Goal: Task Accomplishment & Management: Complete application form

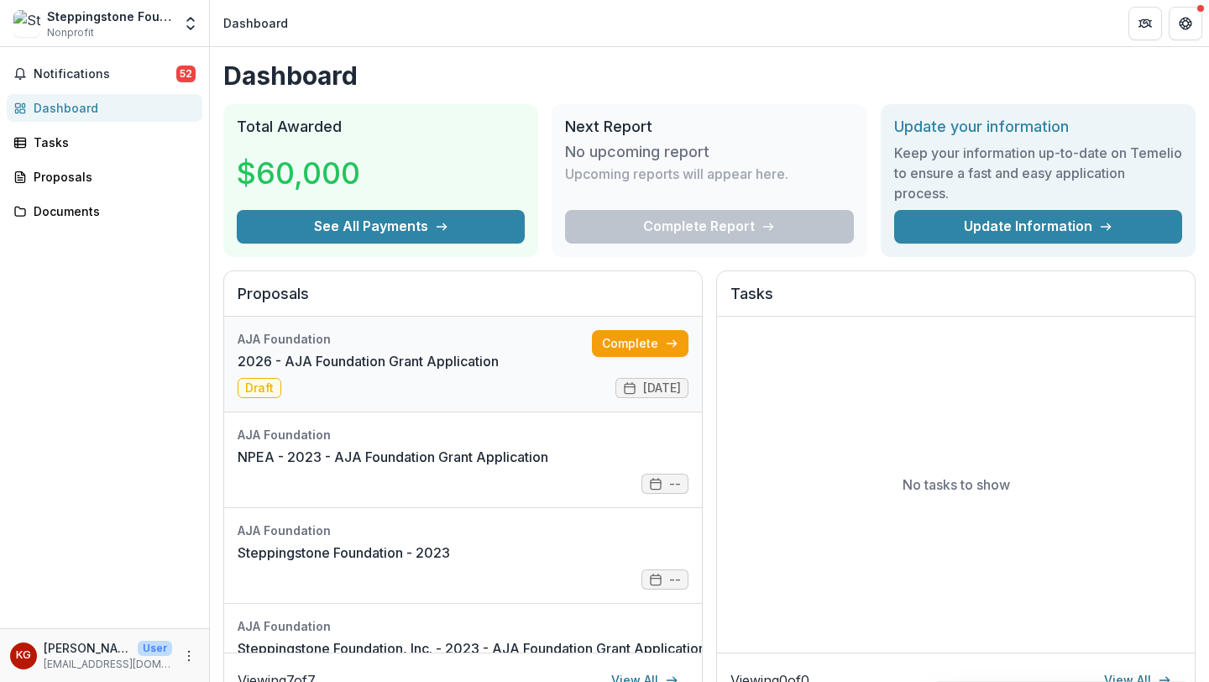
click at [499, 371] on link "2026 - AJA Foundation Grant Application" at bounding box center [368, 361] width 261 height 20
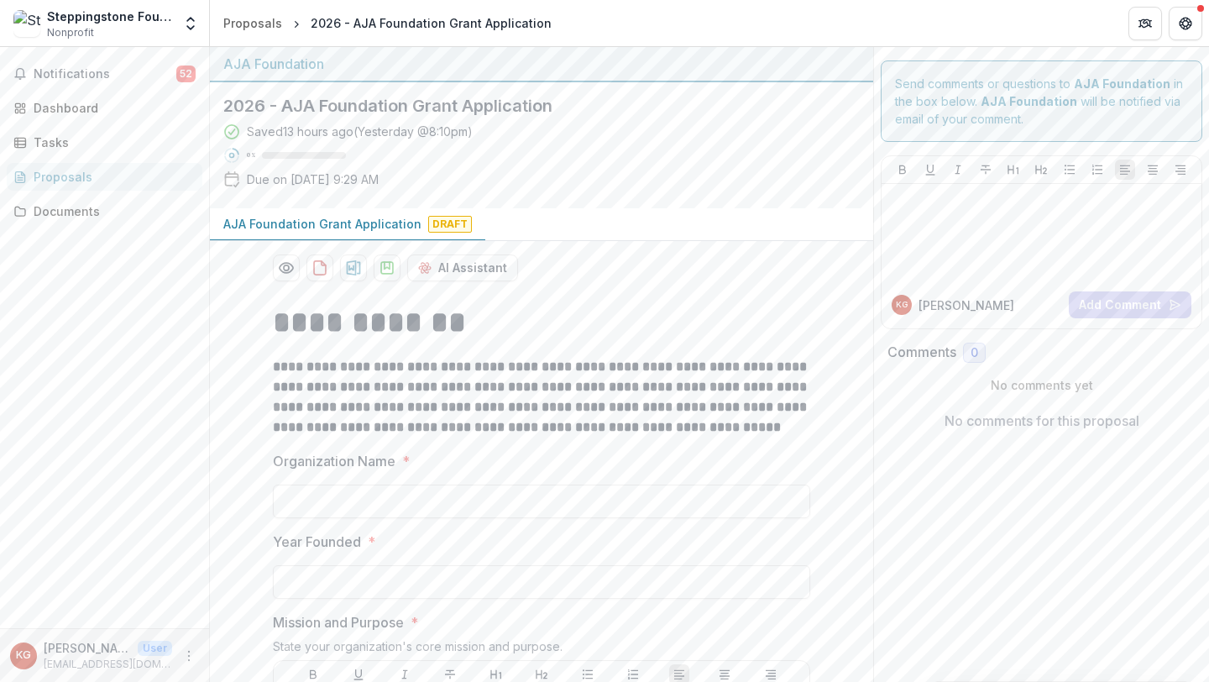
click at [124, 176] on div "Proposals" at bounding box center [111, 177] width 155 height 18
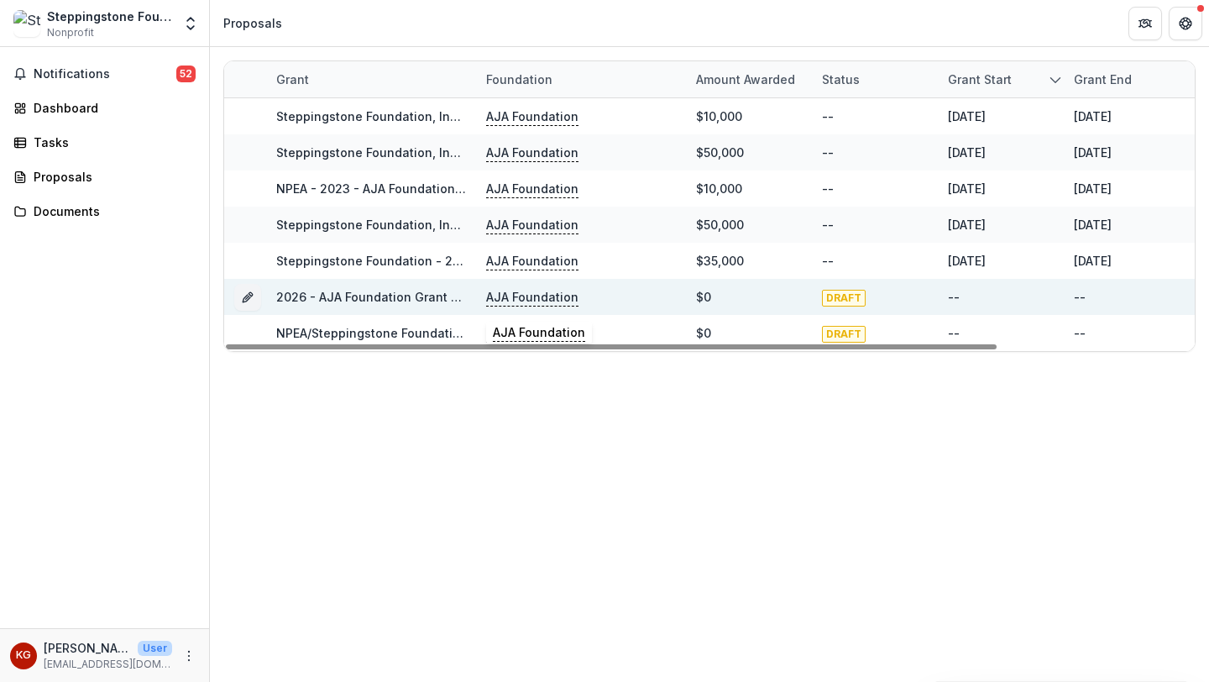
click at [557, 302] on p "AJA Foundation" at bounding box center [532, 297] width 92 height 18
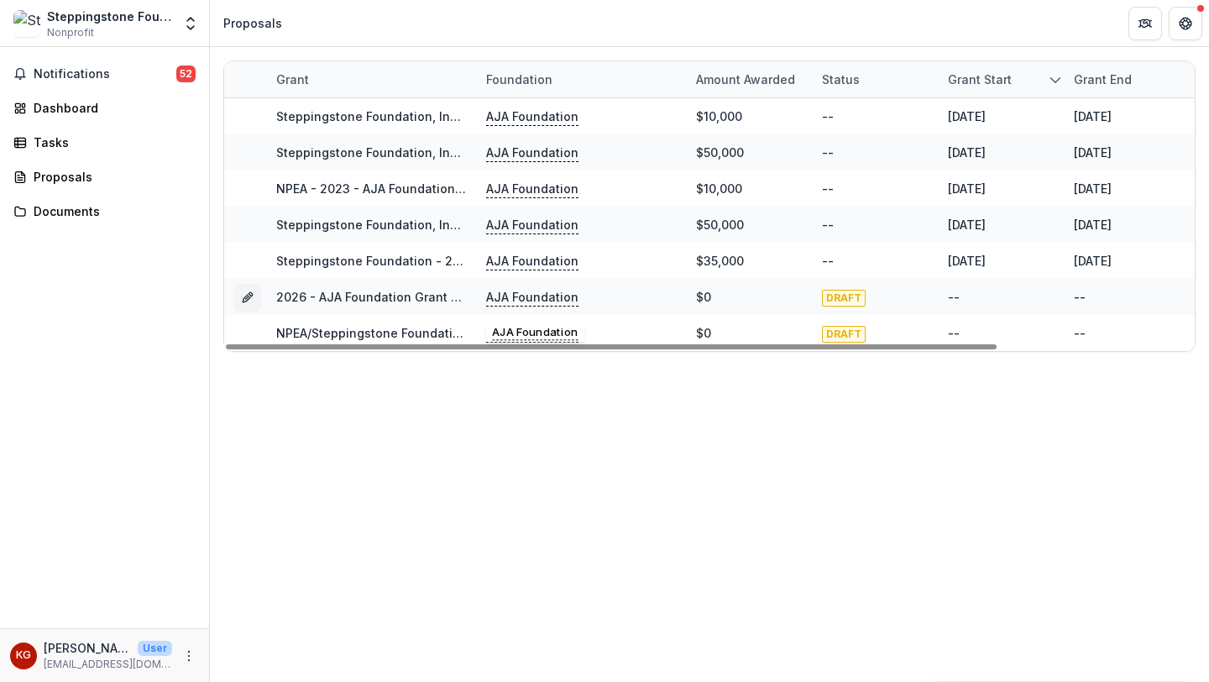
click at [536, 443] on div "Grant Foundation Amount awarded Status Grant start Grant end Due Date Report Du…" at bounding box center [709, 364] width 999 height 635
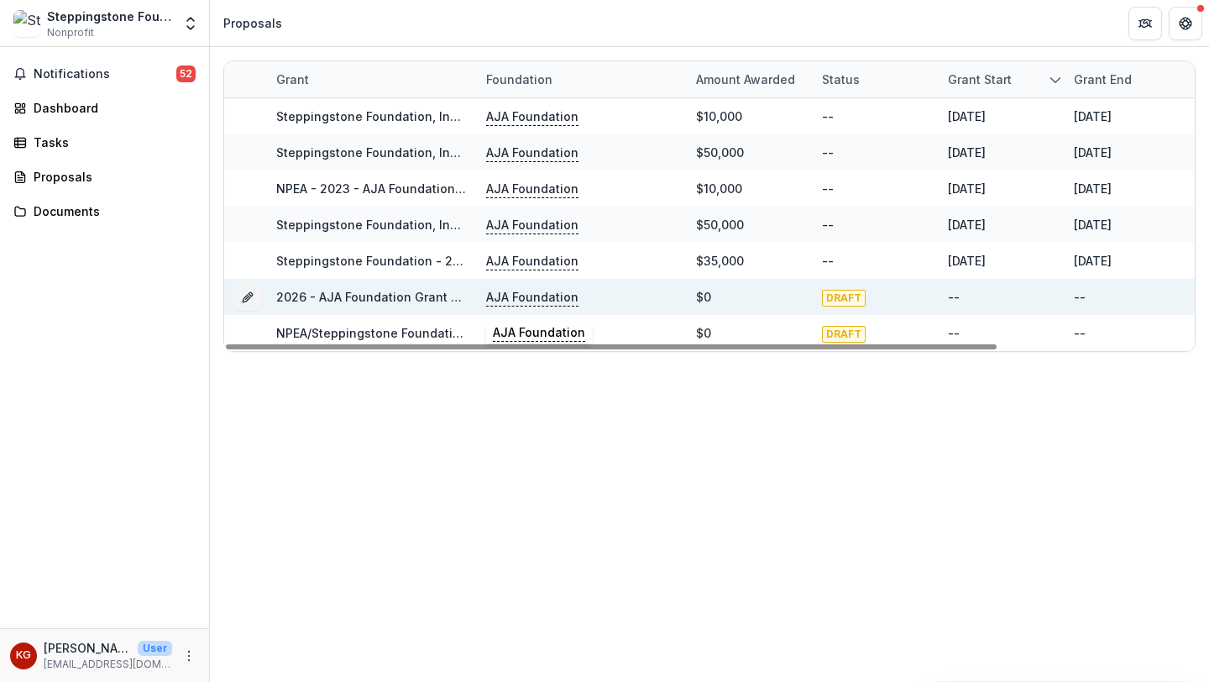
click at [546, 295] on p "AJA Foundation" at bounding box center [532, 297] width 92 height 18
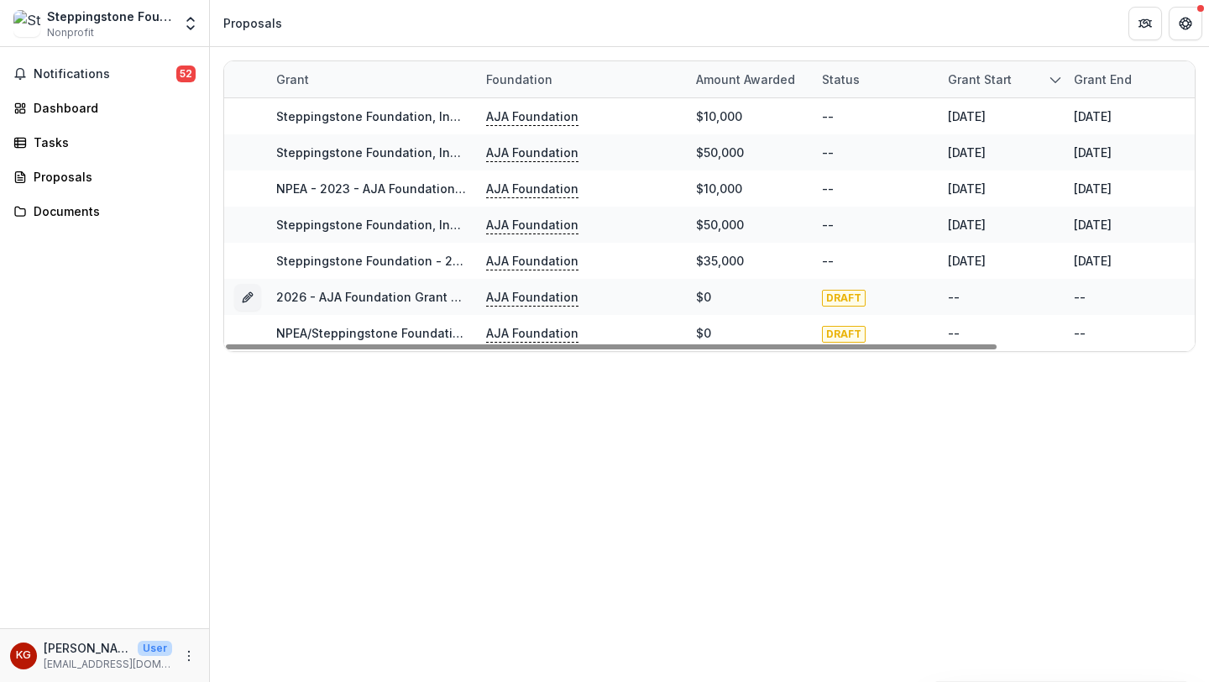
click at [431, 433] on div "Grant Foundation Amount awarded Status Grant start Grant end Due Date Report Du…" at bounding box center [709, 364] width 999 height 635
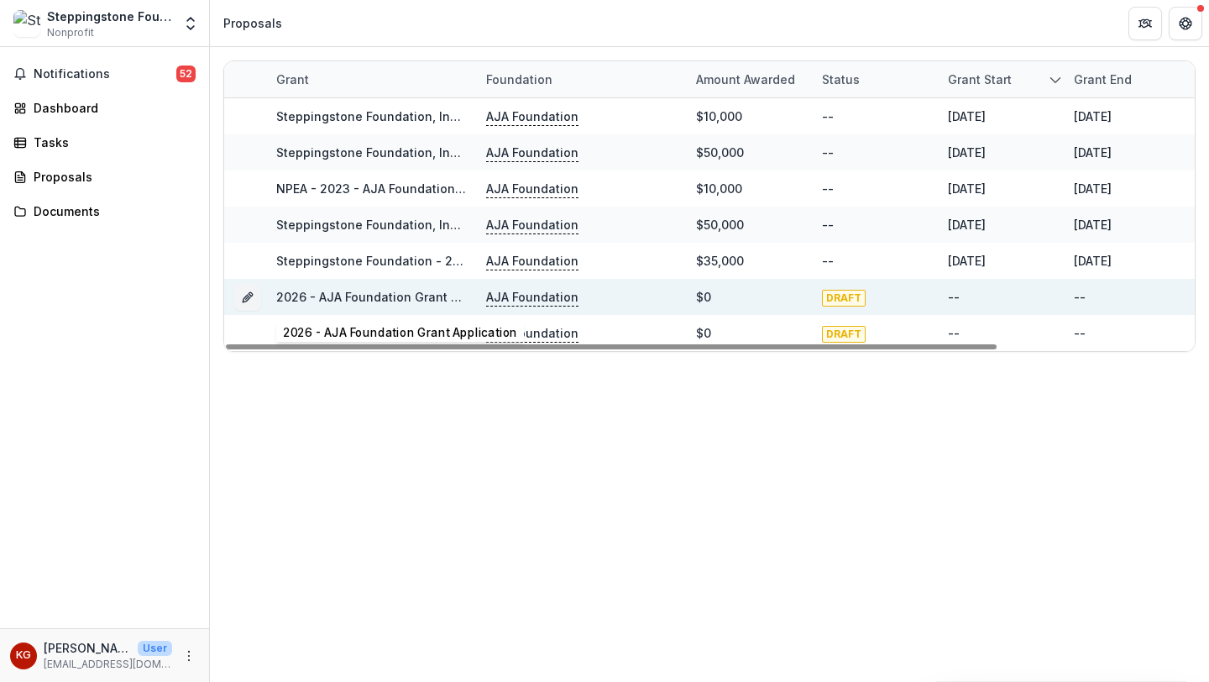
click at [375, 296] on link "2026 - AJA Foundation Grant Application" at bounding box center [396, 297] width 241 height 14
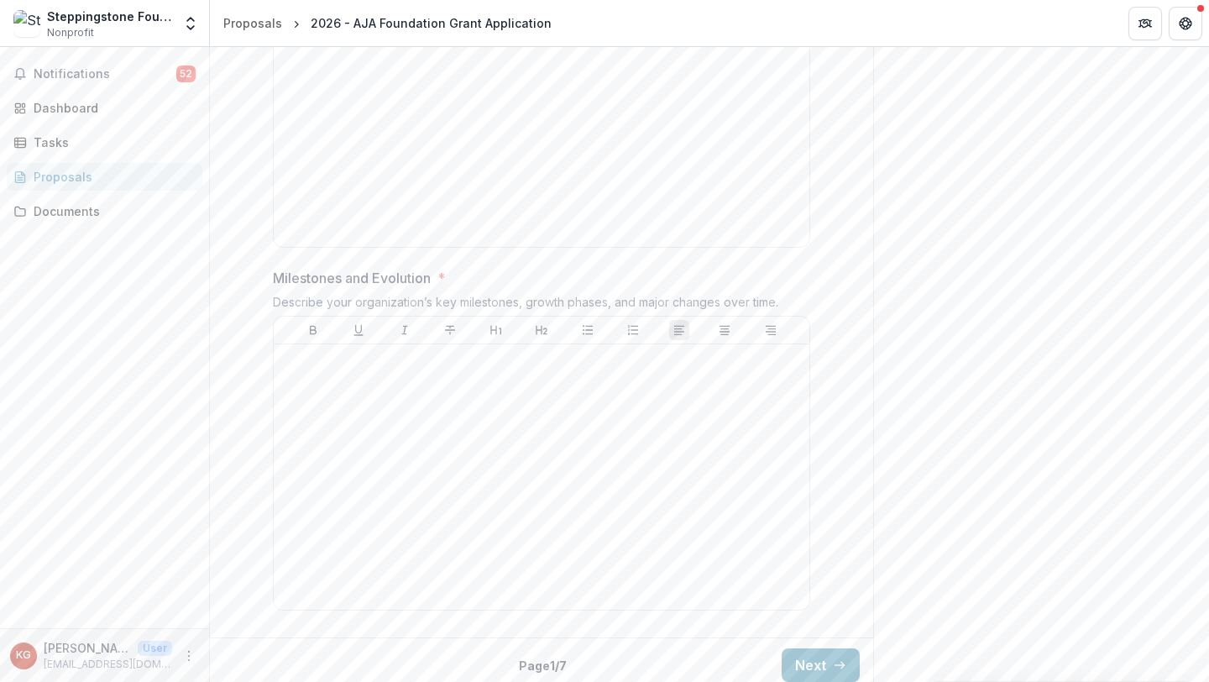
scroll to position [1094, 0]
click at [794, 661] on button "Next" at bounding box center [820, 655] width 78 height 34
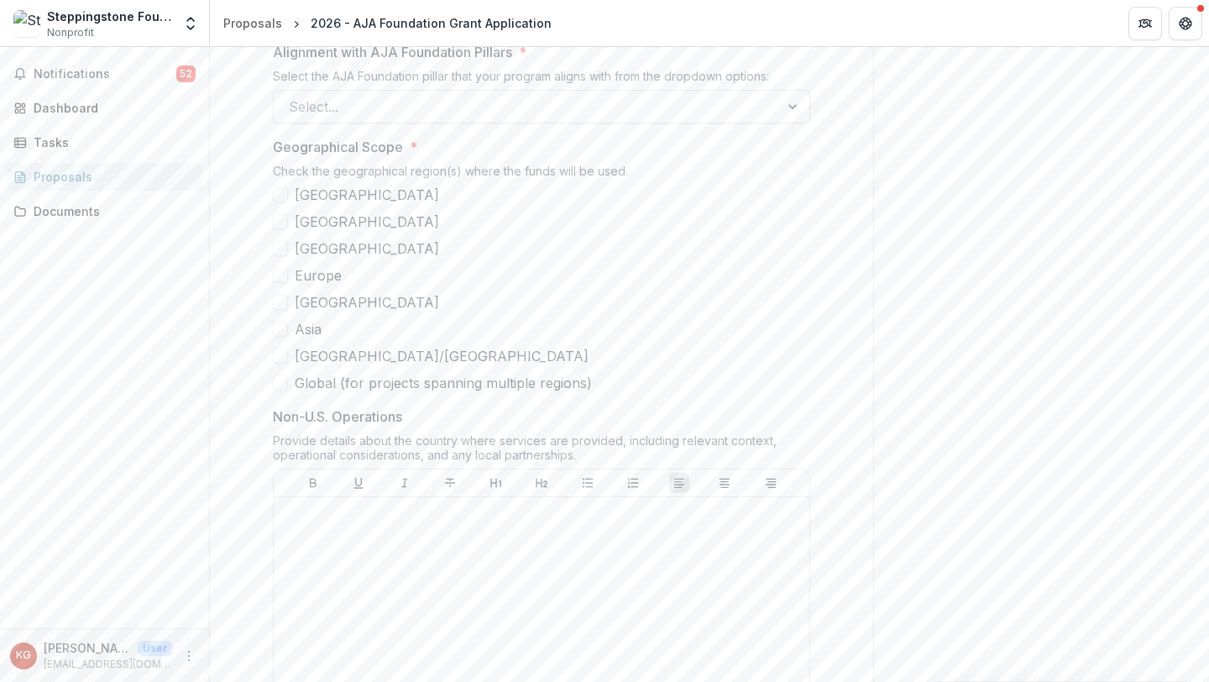
scroll to position [1231, 0]
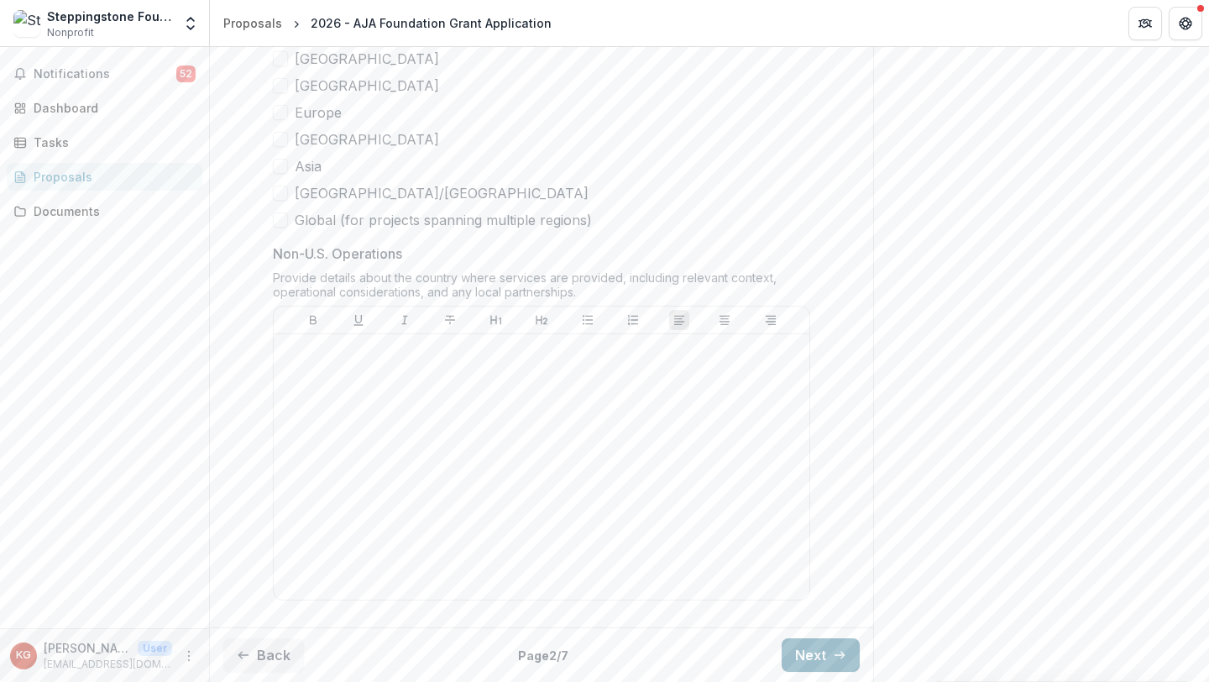
click at [794, 650] on button "Next" at bounding box center [820, 655] width 78 height 34
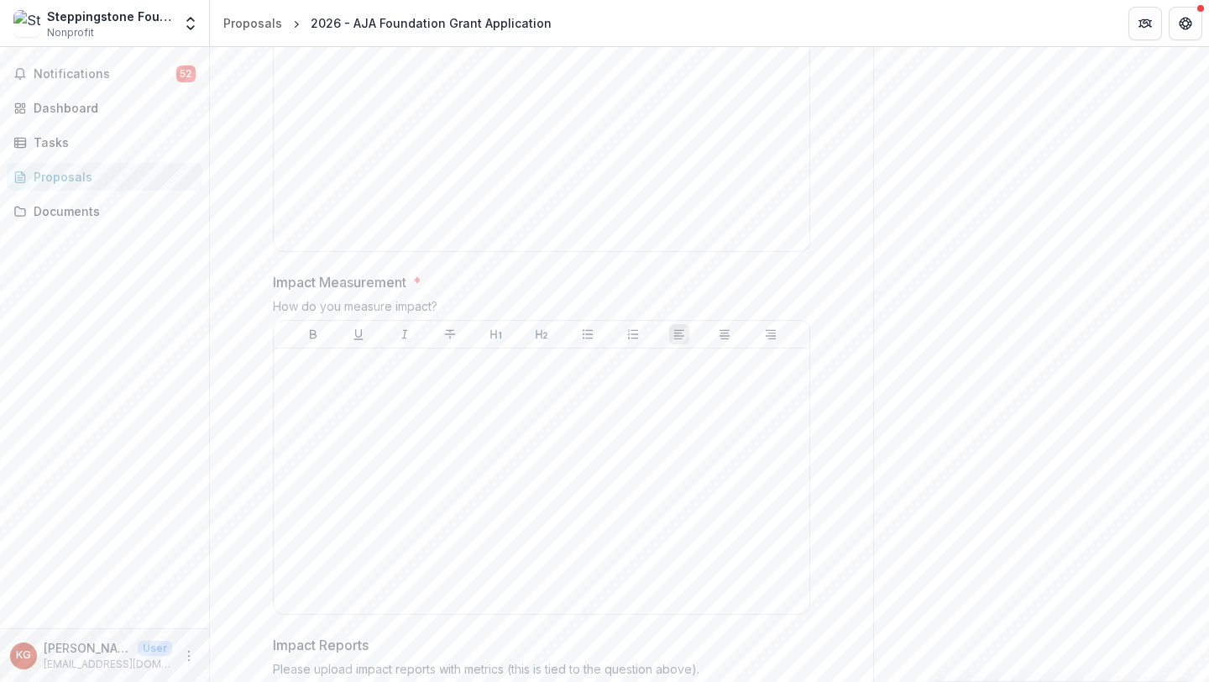
scroll to position [1330, 0]
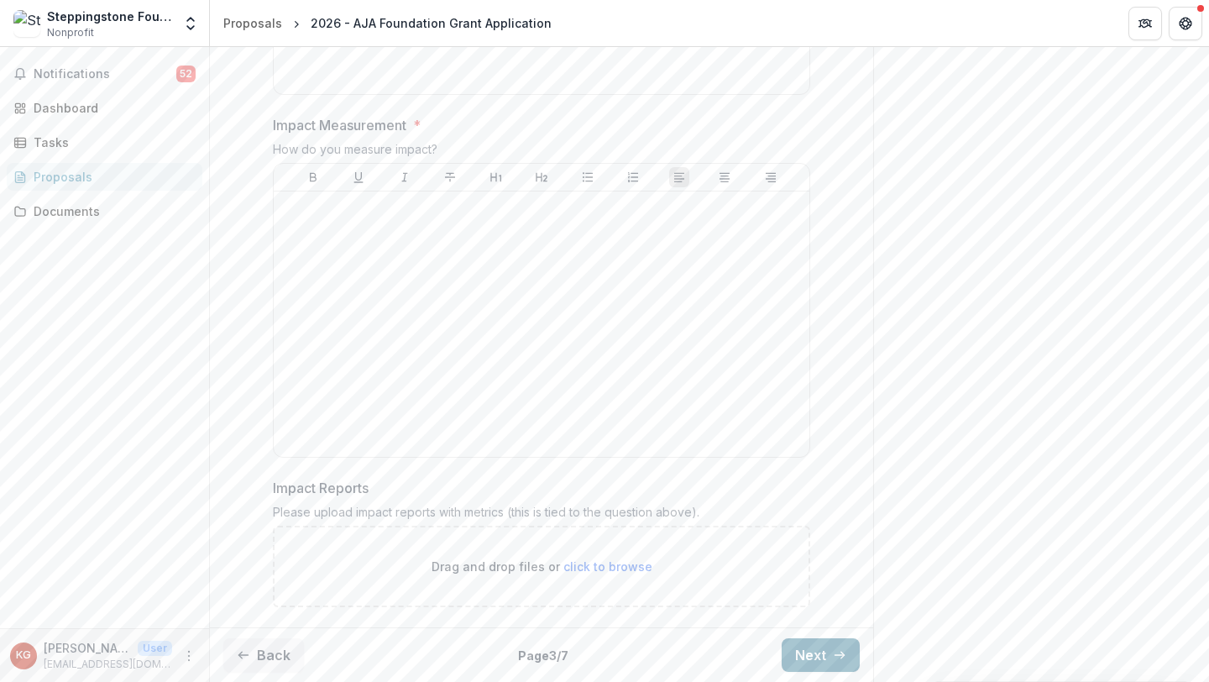
click at [795, 656] on button "Next" at bounding box center [820, 655] width 78 height 34
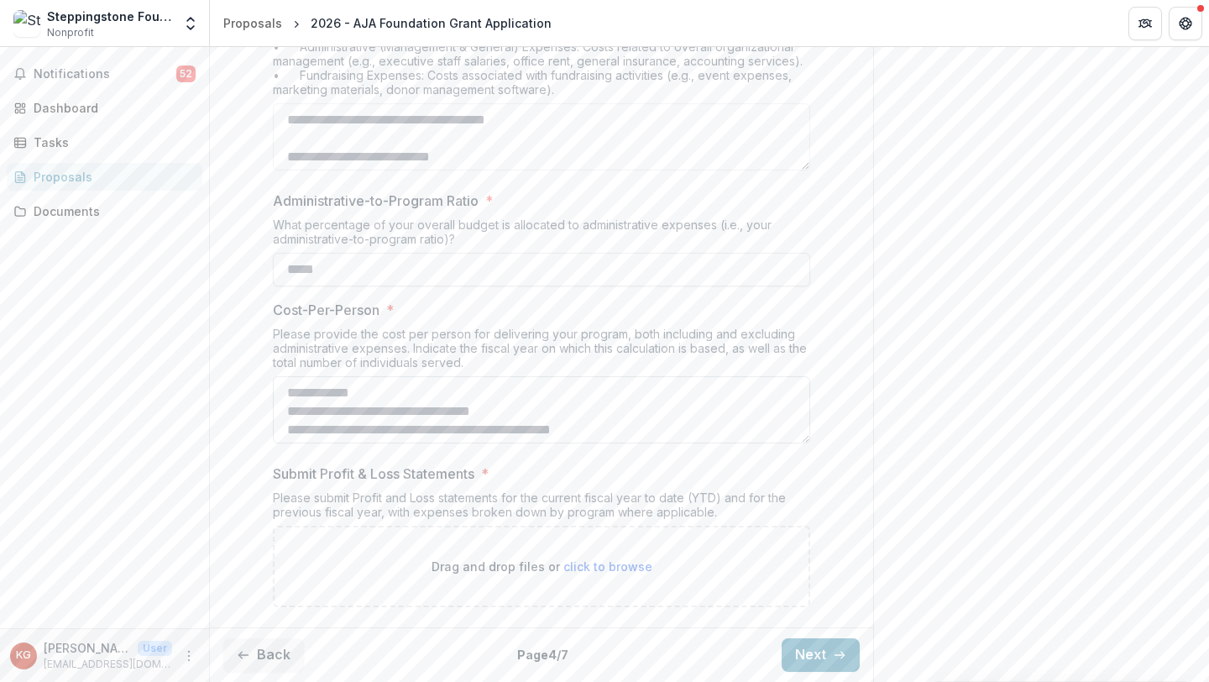
scroll to position [22, 0]
click at [797, 653] on button "Next" at bounding box center [820, 655] width 78 height 34
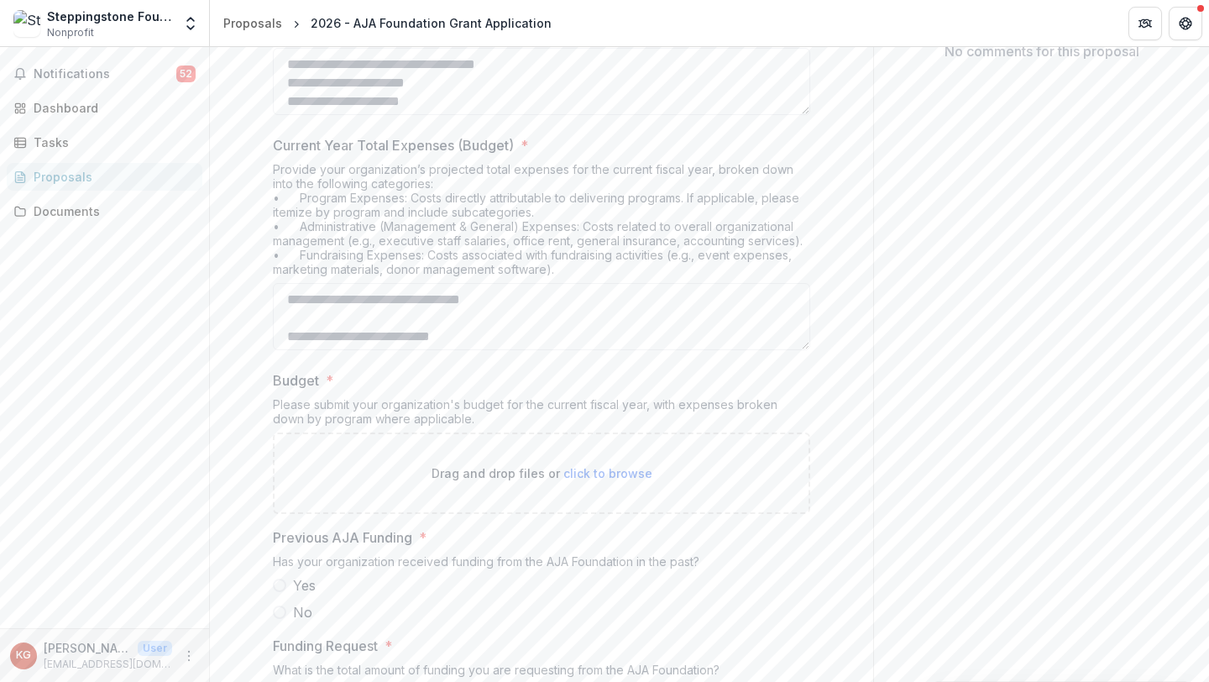
scroll to position [856, 0]
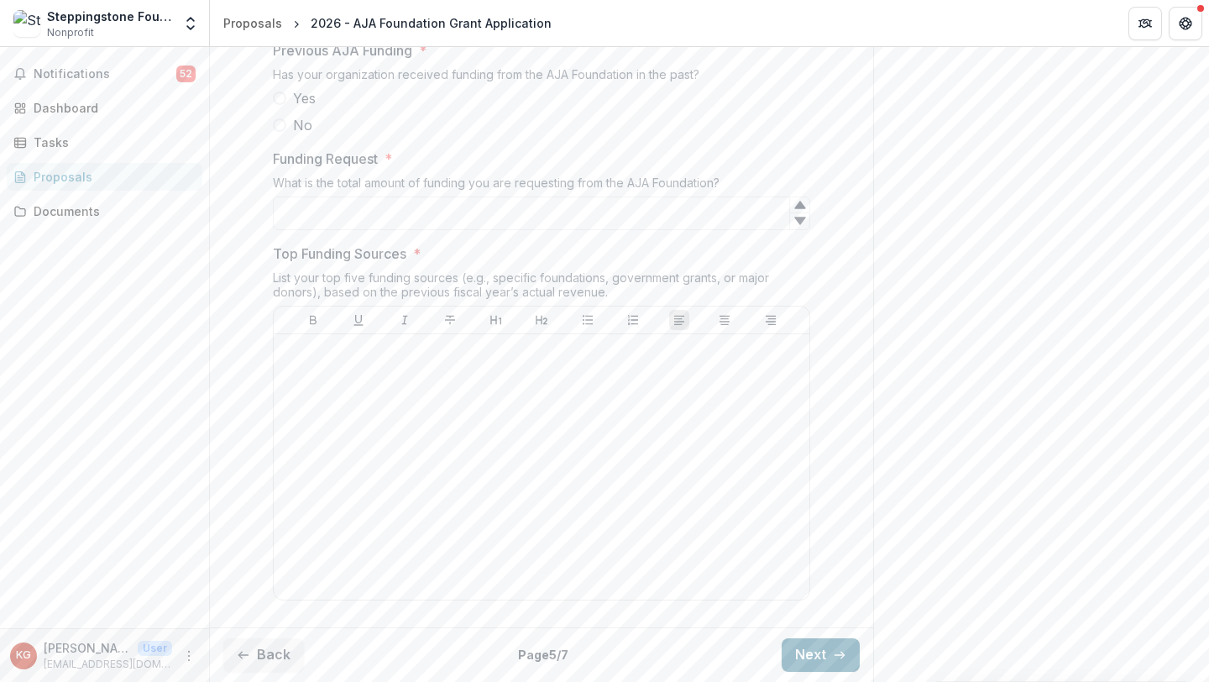
click at [797, 656] on button "Next" at bounding box center [820, 655] width 78 height 34
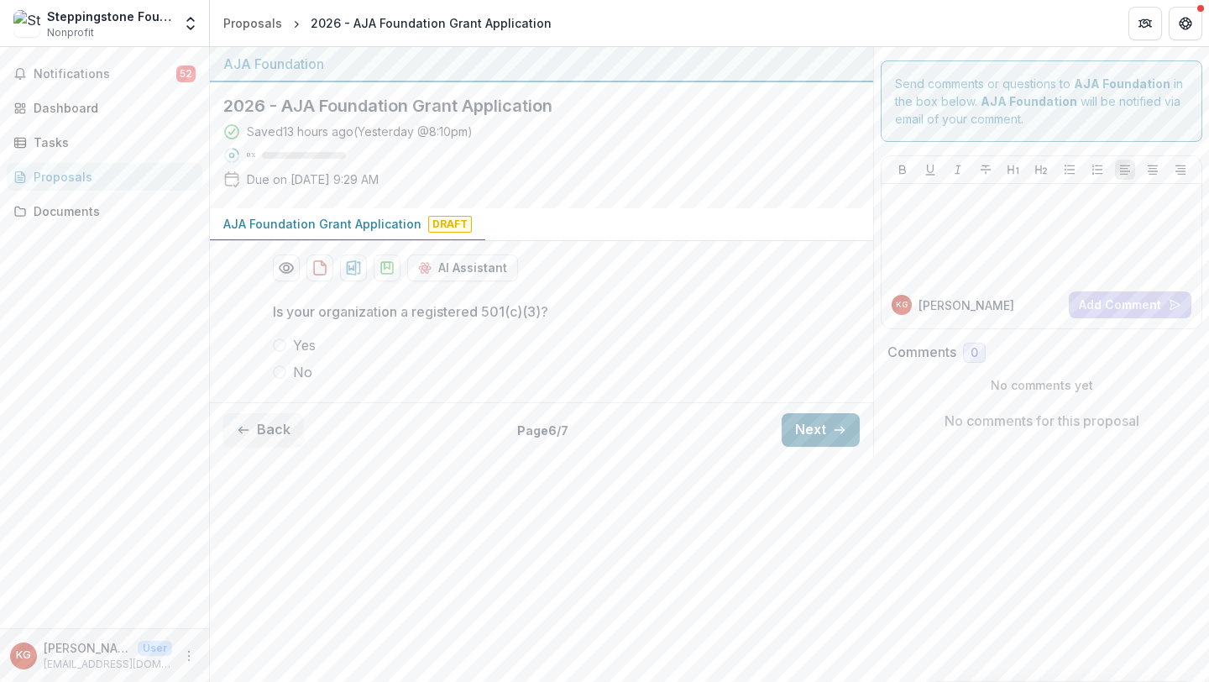
scroll to position [0, 0]
click at [791, 414] on button "Next" at bounding box center [820, 430] width 78 height 34
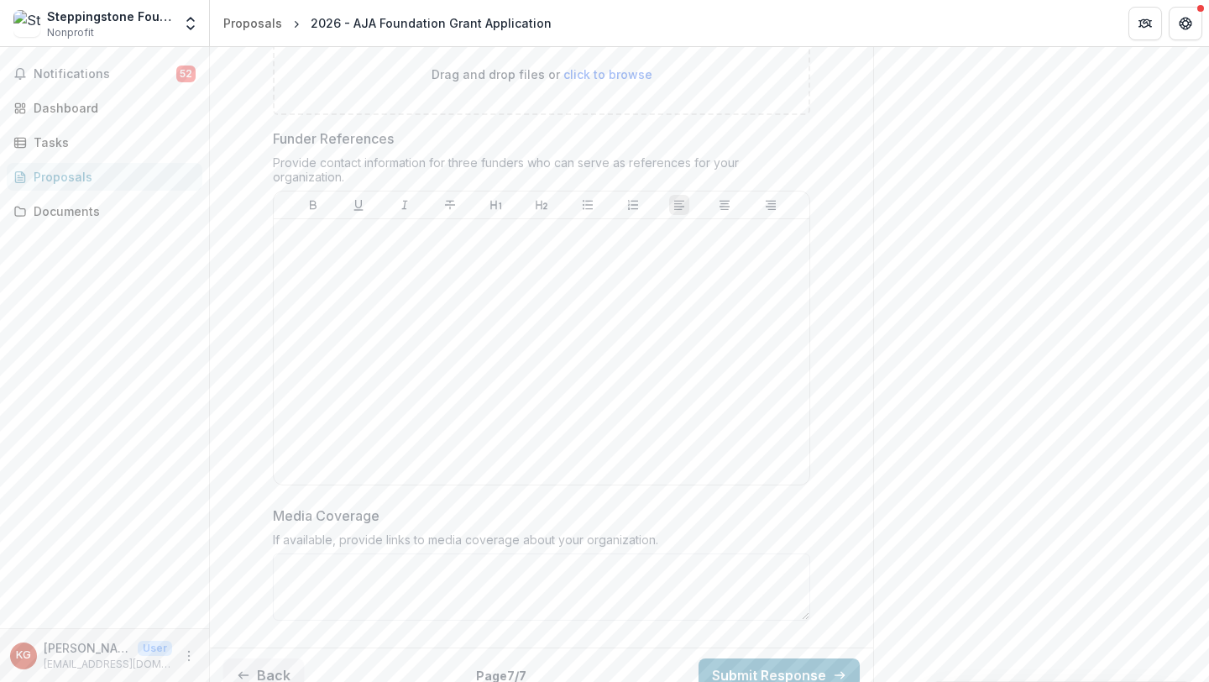
scroll to position [962, 0]
click at [285, 654] on button "Back" at bounding box center [263, 669] width 81 height 34
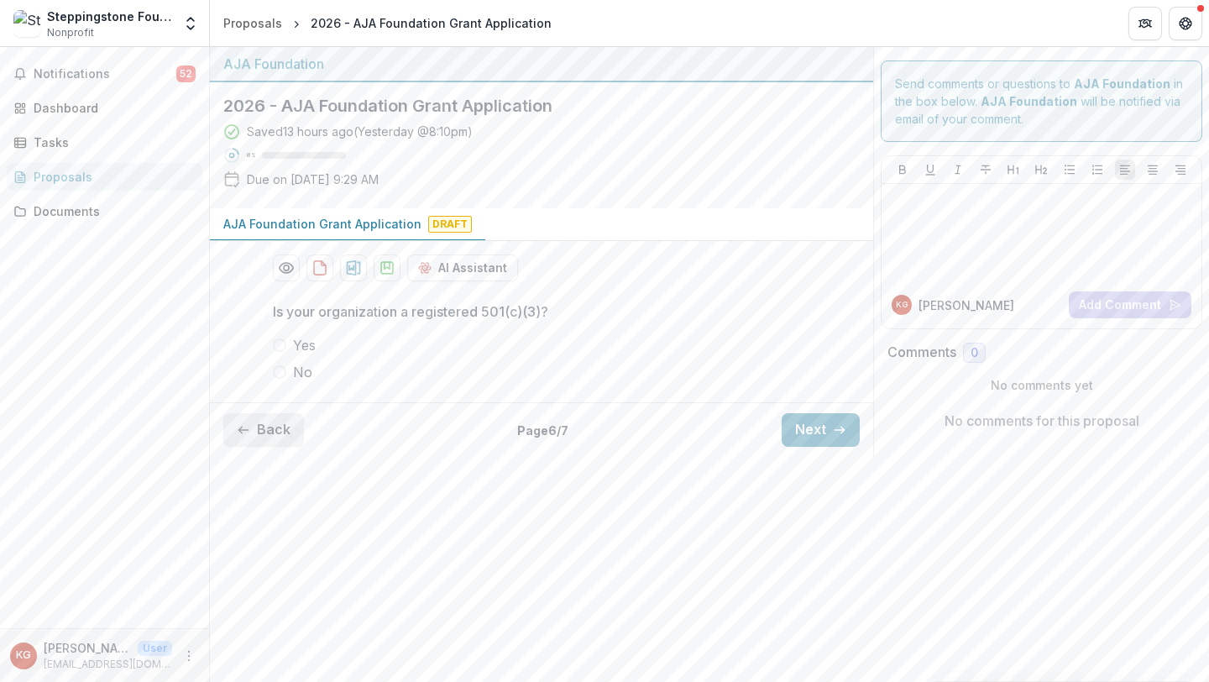
scroll to position [0, 0]
click at [275, 443] on button "Back" at bounding box center [263, 430] width 81 height 34
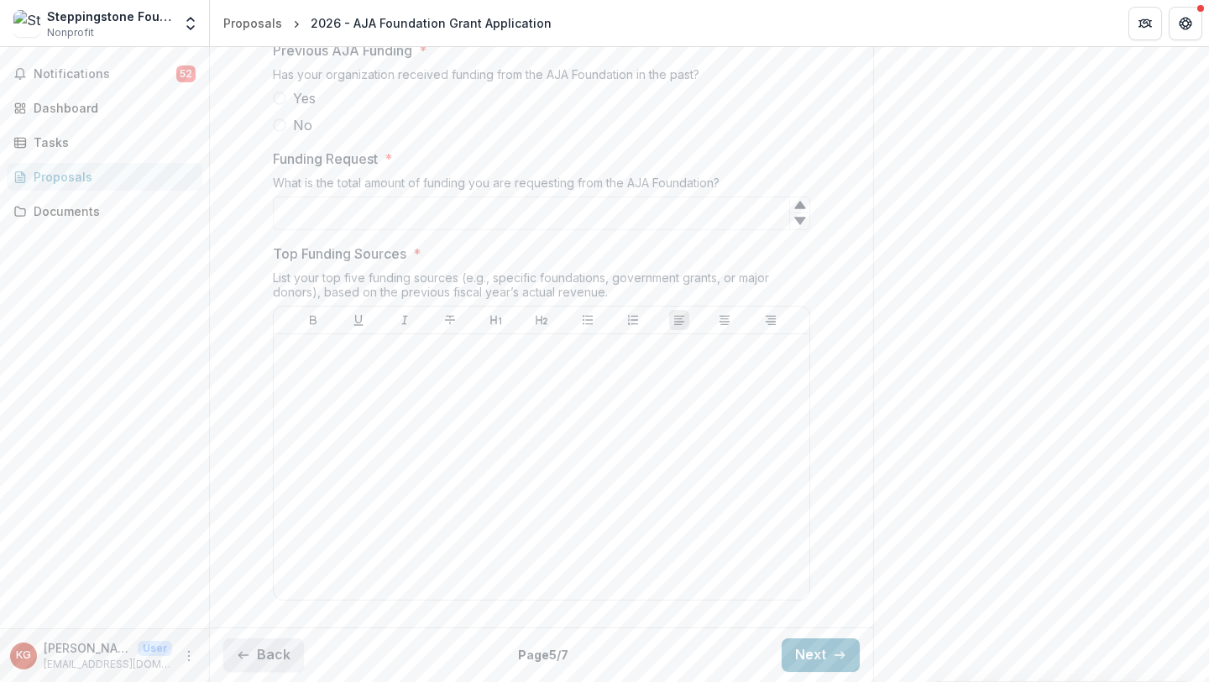
click at [255, 661] on button "Back" at bounding box center [263, 655] width 81 height 34
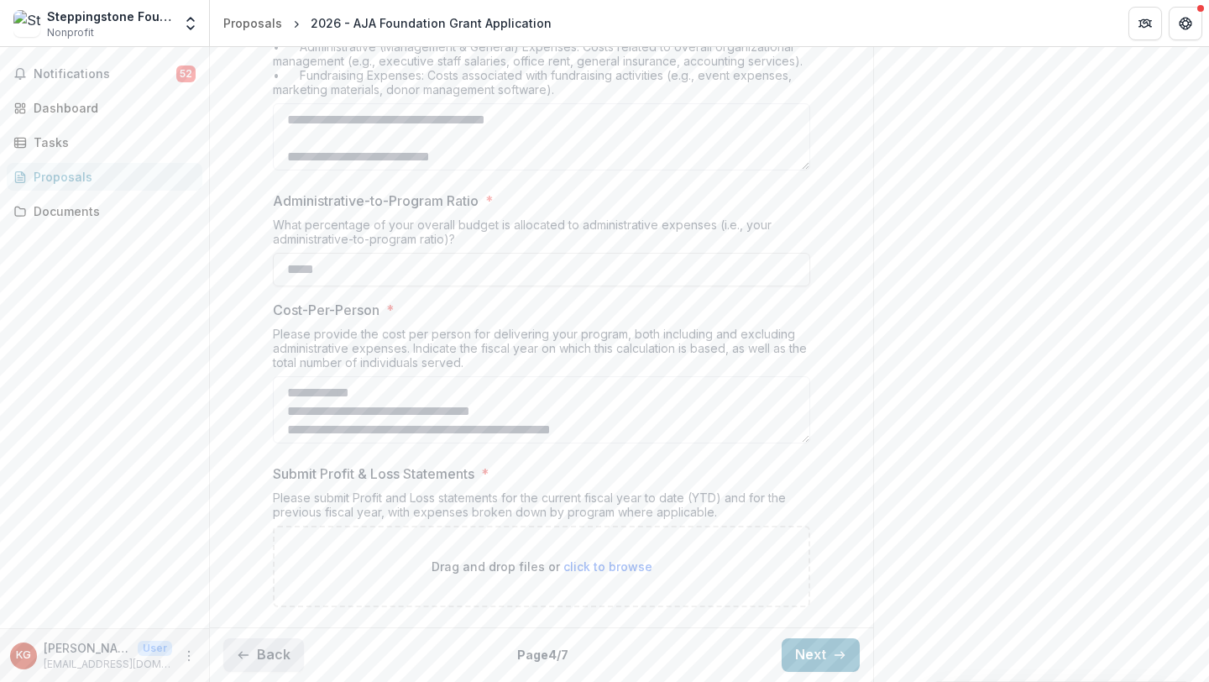
scroll to position [719, 0]
click at [270, 646] on button "Back" at bounding box center [263, 655] width 81 height 34
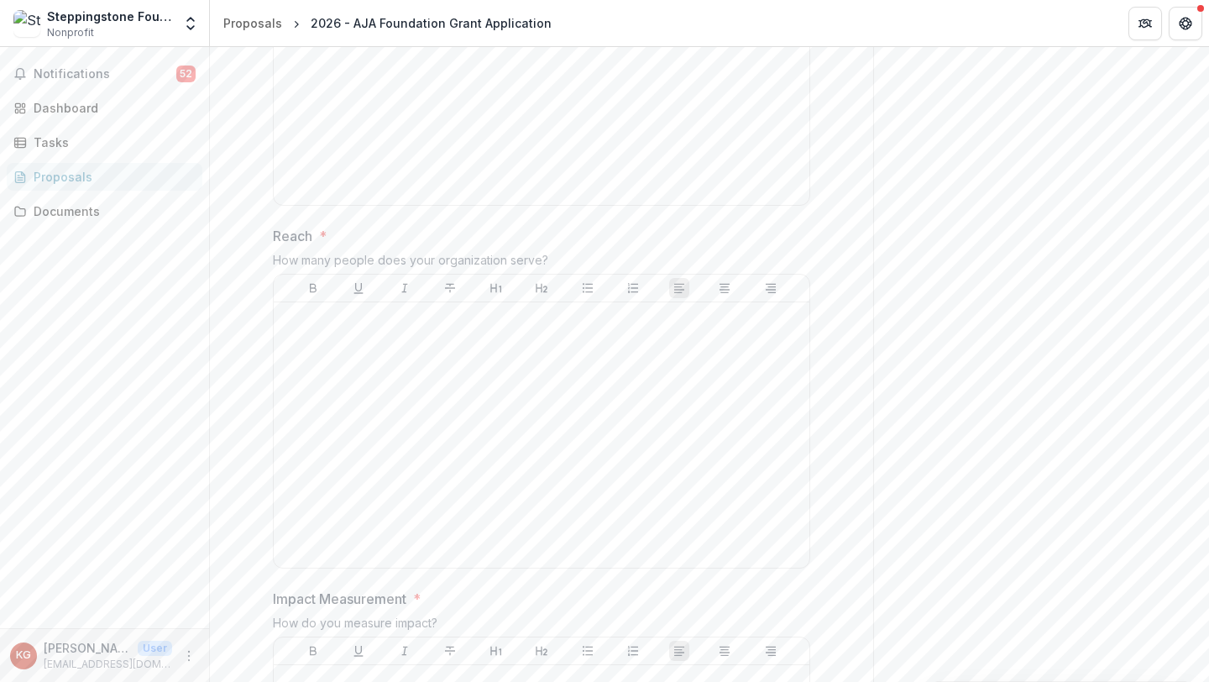
scroll to position [1330, 0]
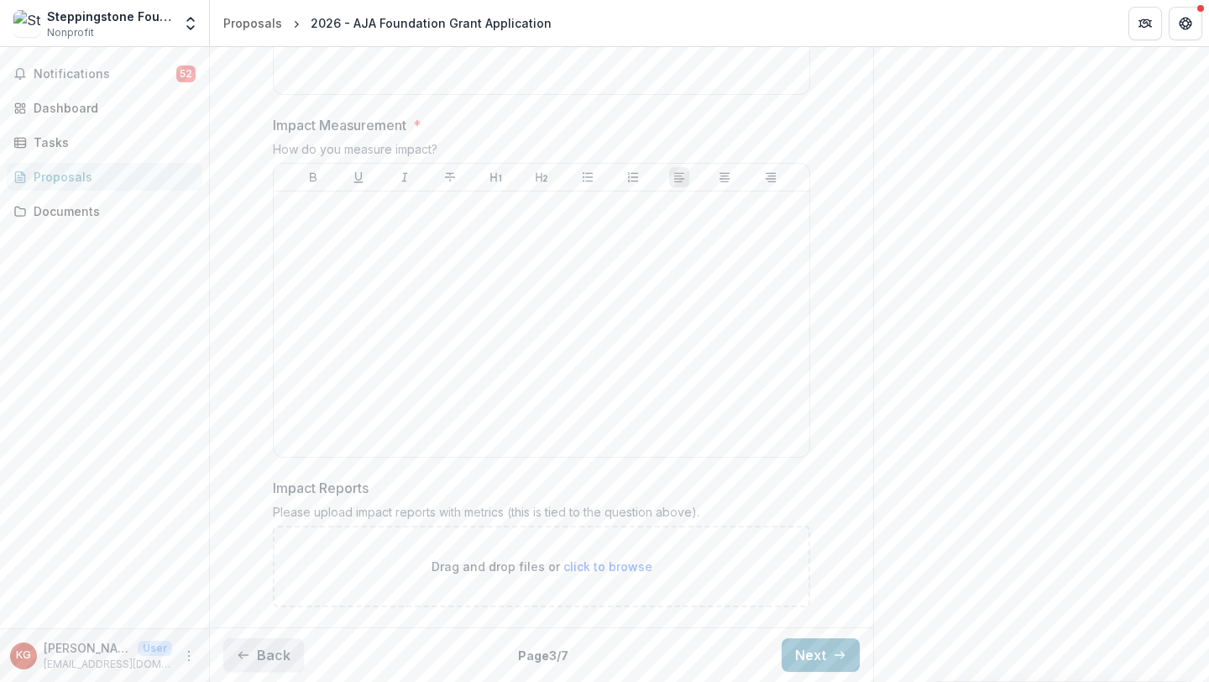
click at [274, 656] on button "Back" at bounding box center [263, 655] width 81 height 34
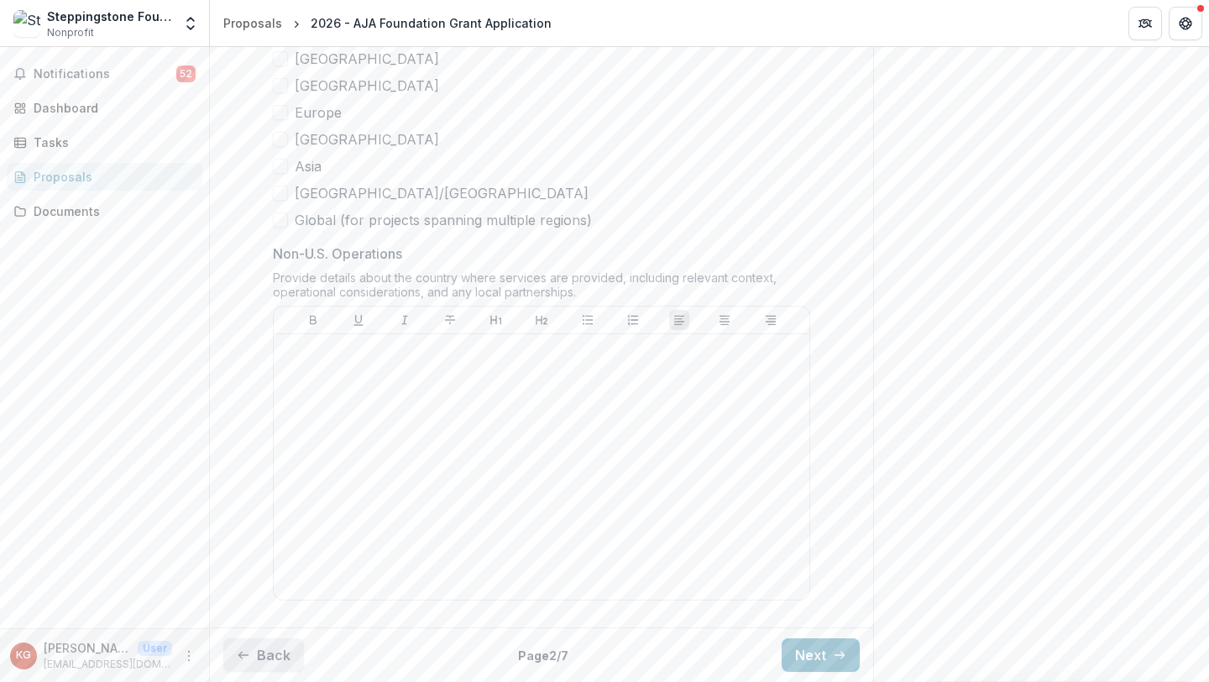
click at [274, 656] on button "Back" at bounding box center [263, 655] width 81 height 34
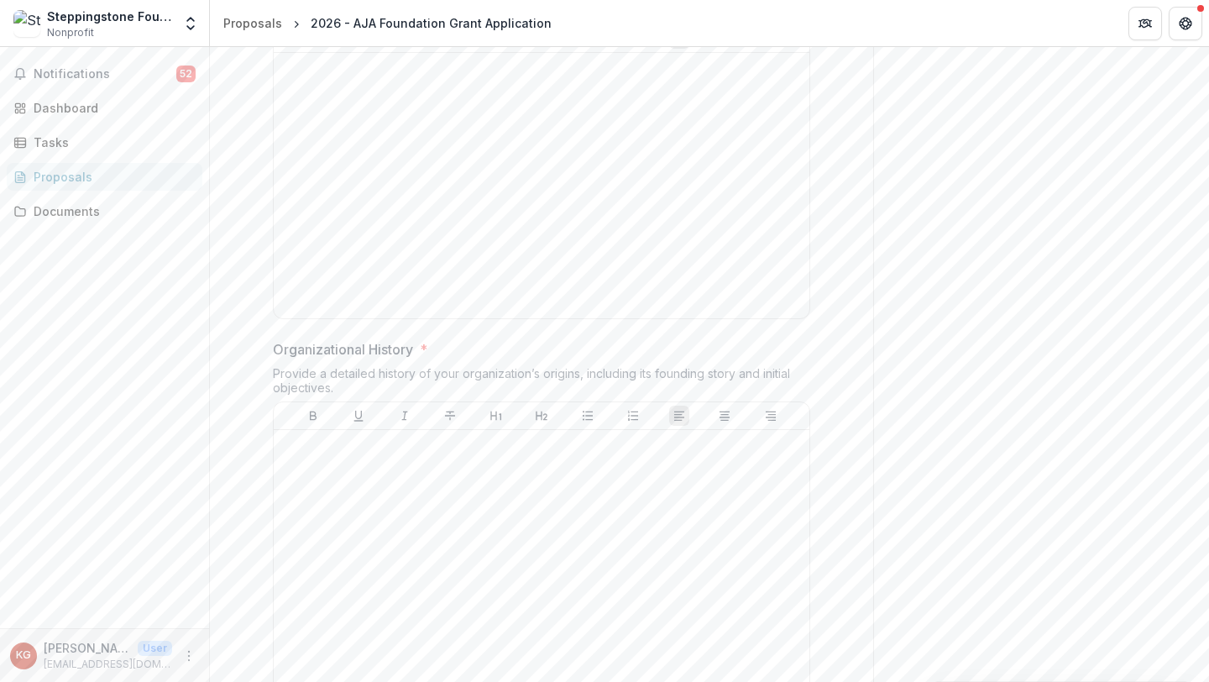
scroll to position [0, 0]
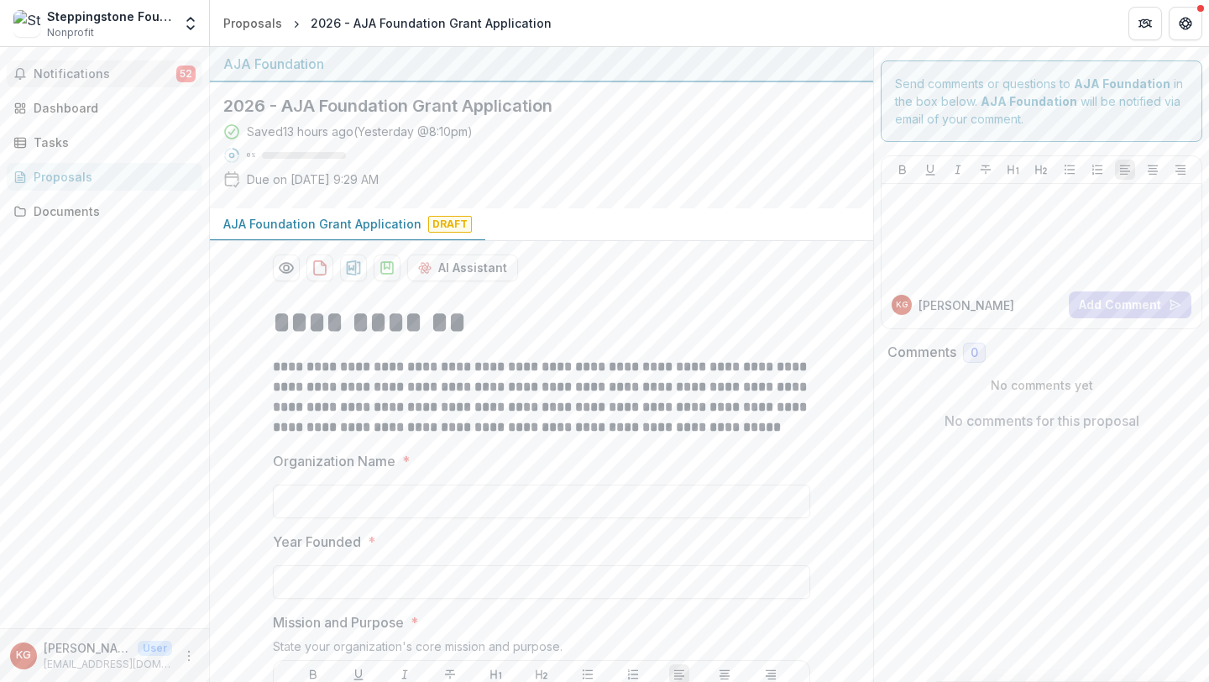
click at [112, 77] on span "Notifications" at bounding box center [105, 74] width 143 height 14
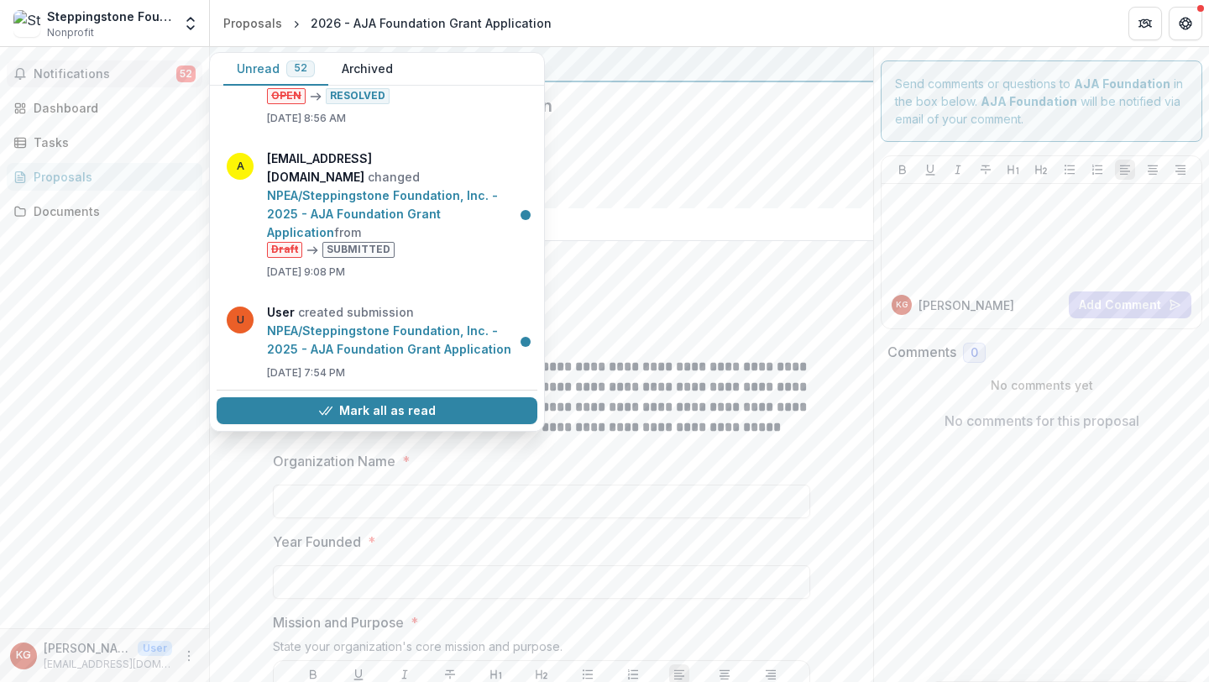
scroll to position [639, 0]
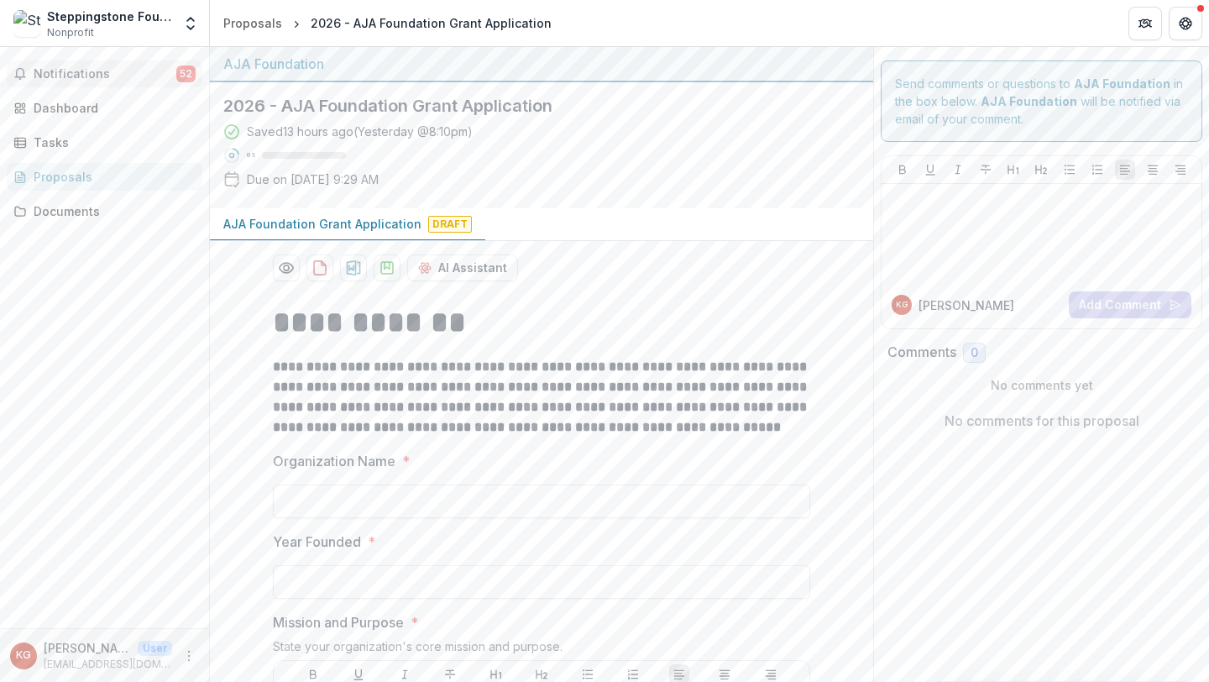
click at [159, 400] on div "Notifications 52 Unread 52 Archived a [EMAIL_ADDRESS][DOMAIN_NAME] changed the …" at bounding box center [104, 337] width 209 height 581
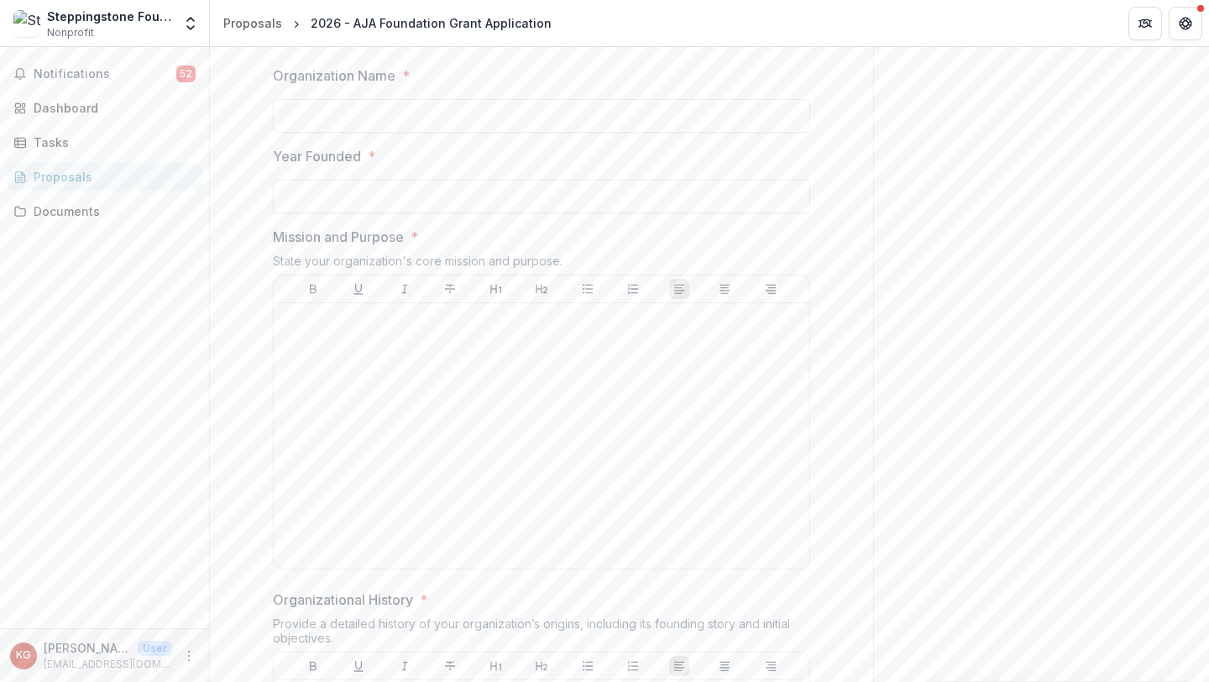
scroll to position [449, 0]
